Goal: Check status

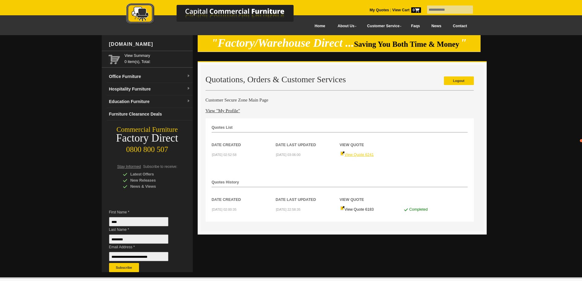
click at [358, 154] on link "View Quote 6241" at bounding box center [357, 154] width 34 height 4
